Goal: Task Accomplishment & Management: Manage account settings

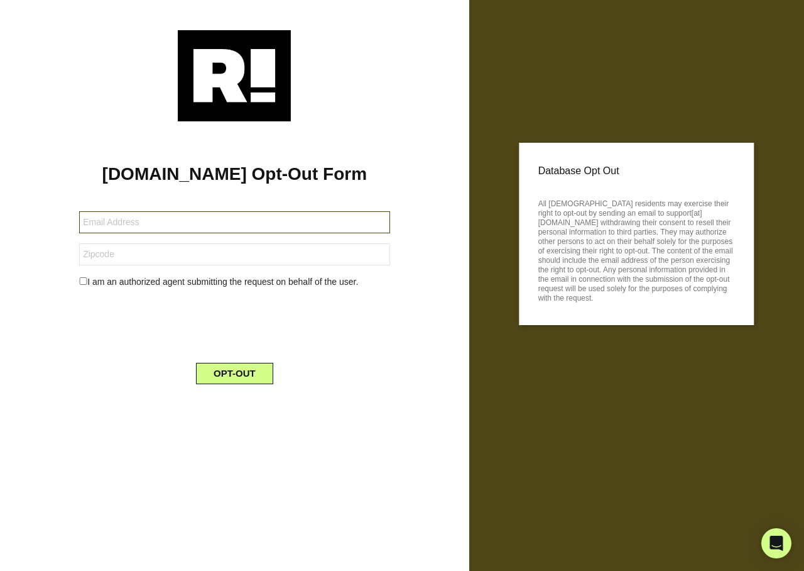
type input "pila@comcast.net"
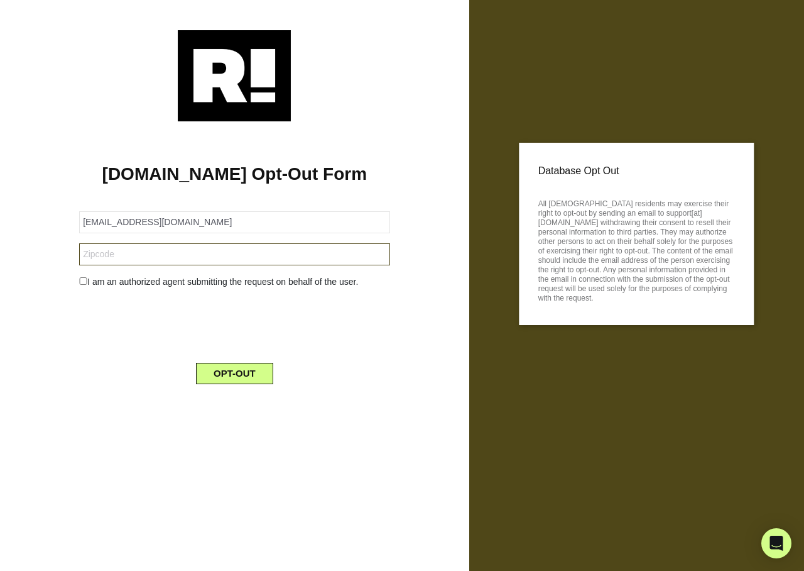
type input "94025"
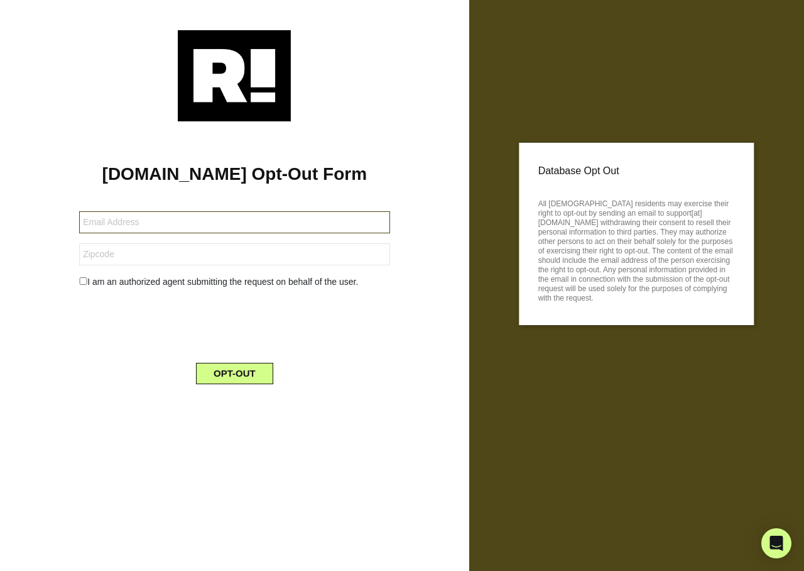
type input "[EMAIL_ADDRESS][DOMAIN_NAME]"
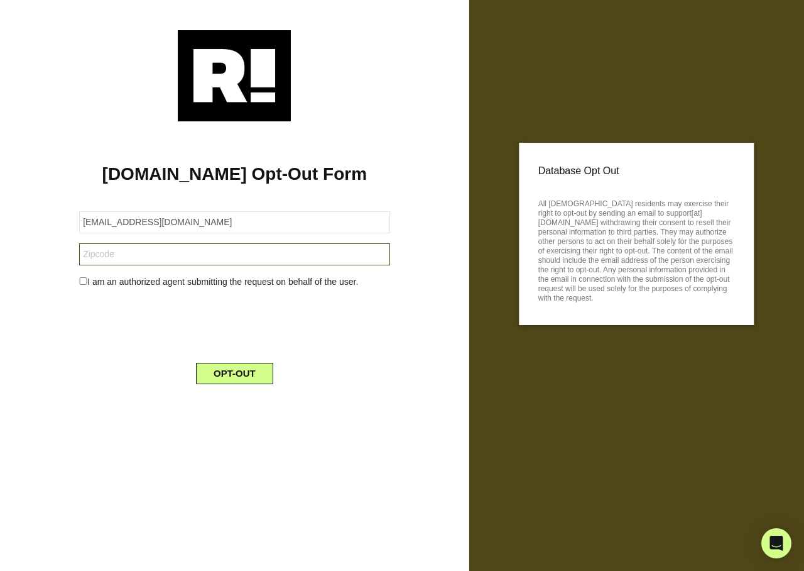
type input "32446"
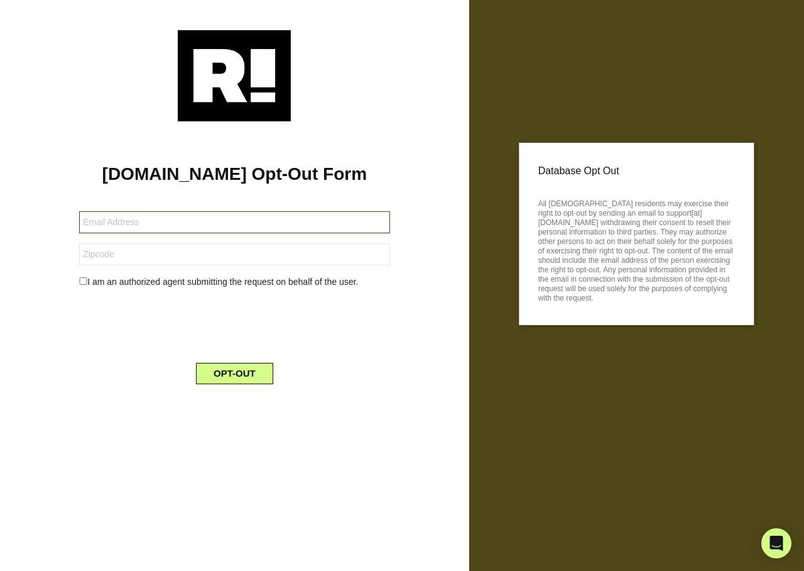
type input "[PERSON_NAME][EMAIL_ADDRESS][PERSON_NAME][DOMAIN_NAME]"
type input "32820"
